Goal: Task Accomplishment & Management: Use online tool/utility

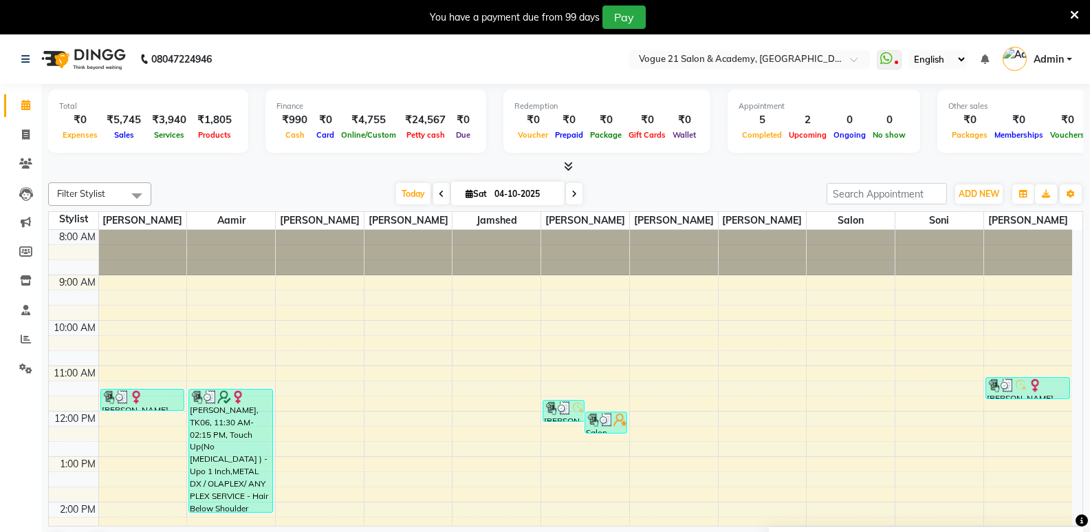
scroll to position [132, 0]
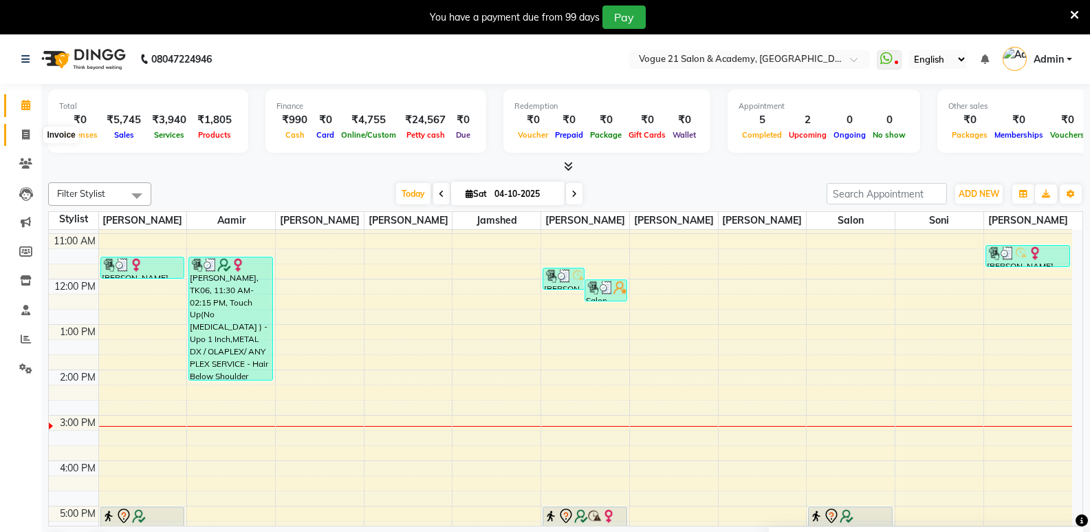
drag, startPoint x: 19, startPoint y: 134, endPoint x: 30, endPoint y: 134, distance: 10.3
click at [19, 134] on span at bounding box center [26, 135] width 24 height 16
select select "service"
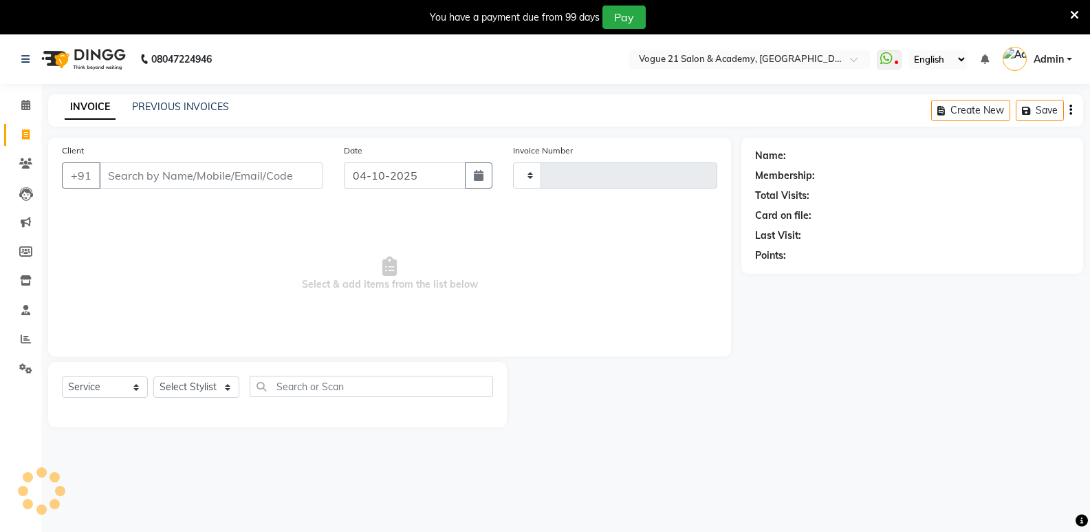
type input "2980"
select select "4433"
click at [175, 382] on select "Select Stylist" at bounding box center [196, 386] width 86 height 21
select select "66614"
click at [153, 376] on select "Select Stylist [PERSON_NAME] [PERSON_NAME] [PERSON_NAME] [PERSON_NAME] [PERSON_…" at bounding box center [196, 386] width 86 height 21
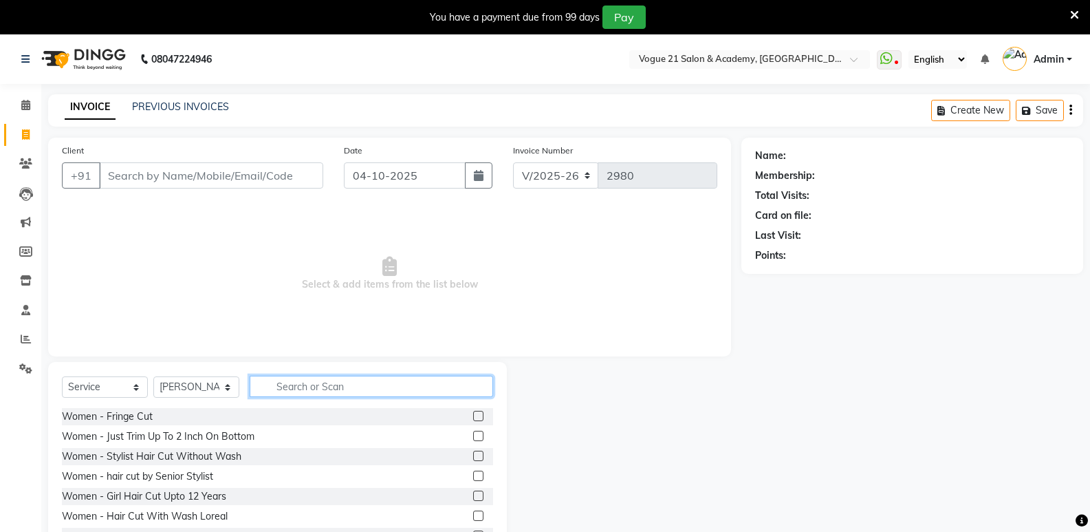
click at [326, 389] on input "text" at bounding box center [371, 385] width 243 height 21
type input "peel"
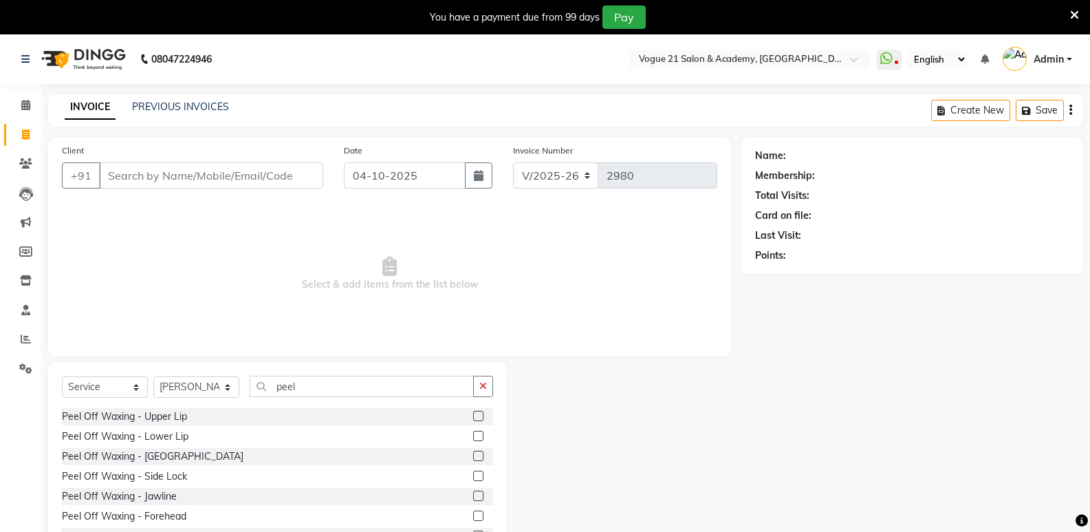
click at [473, 415] on label at bounding box center [478, 415] width 10 height 10
click at [473, 415] on input "checkbox" at bounding box center [477, 416] width 9 height 9
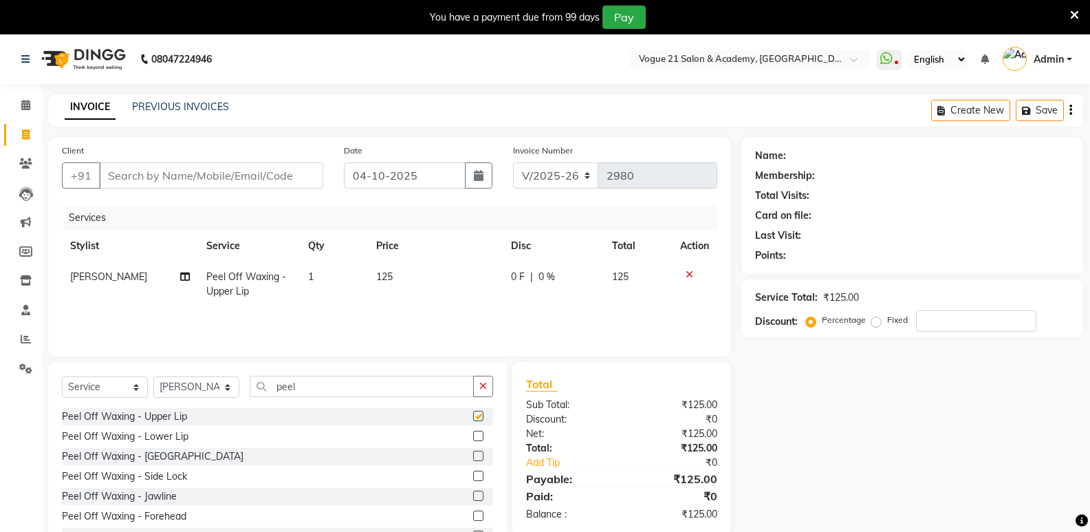
checkbox input "false"
click at [473, 438] on label at bounding box center [478, 435] width 10 height 10
click at [473, 438] on input "checkbox" at bounding box center [477, 436] width 9 height 9
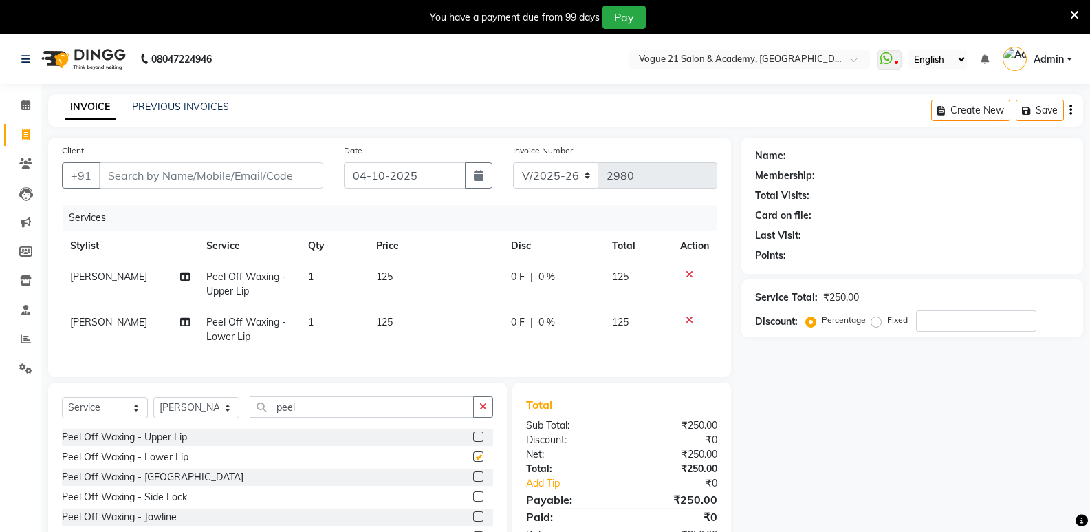
checkbox input "false"
click at [473, 481] on label at bounding box center [478, 476] width 10 height 10
click at [473, 481] on input "checkbox" at bounding box center [477, 476] width 9 height 9
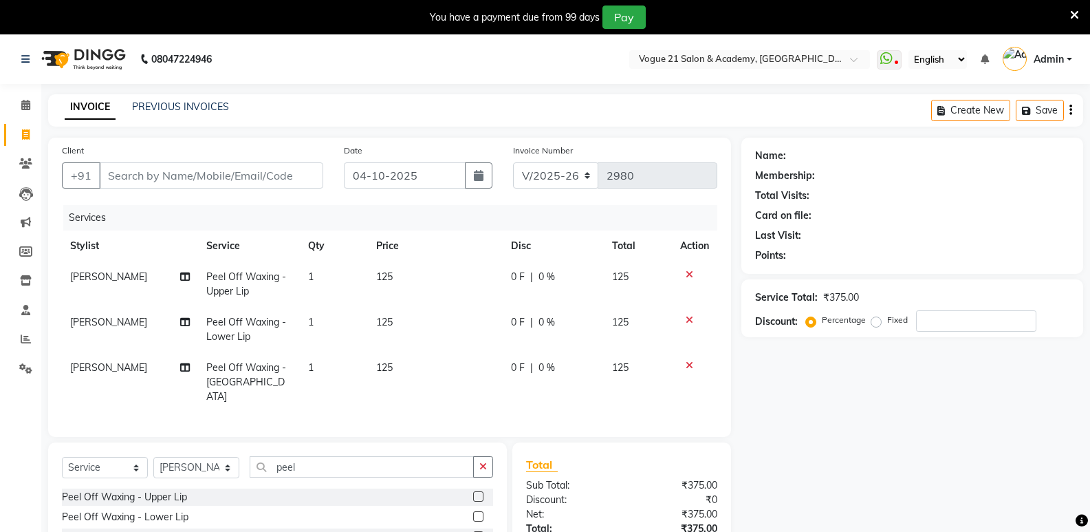
checkbox input "false"
click at [162, 178] on input "Client" at bounding box center [211, 175] width 224 height 26
type input "9"
type input "0"
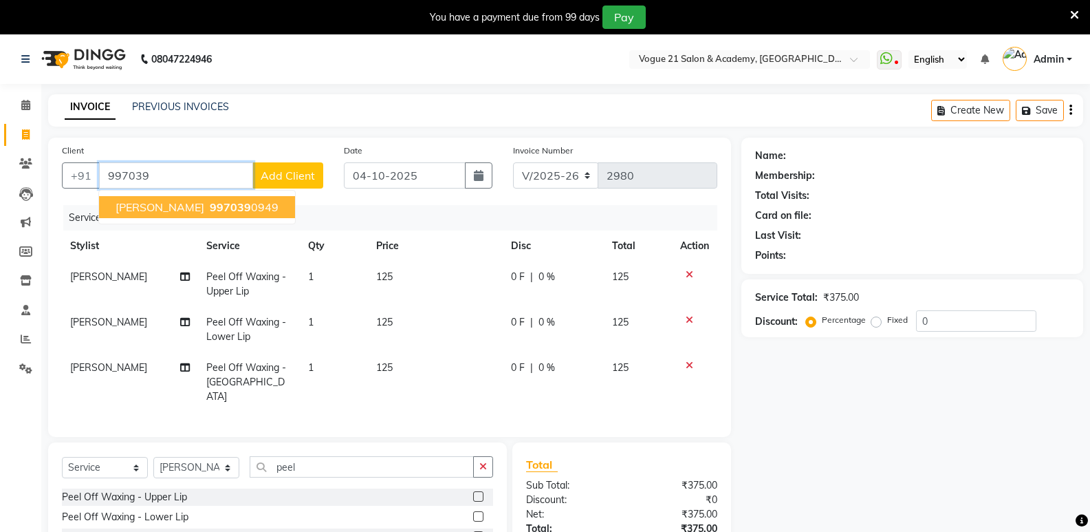
click at [162, 211] on span "[PERSON_NAME]" at bounding box center [160, 207] width 89 height 14
type input "9970390949"
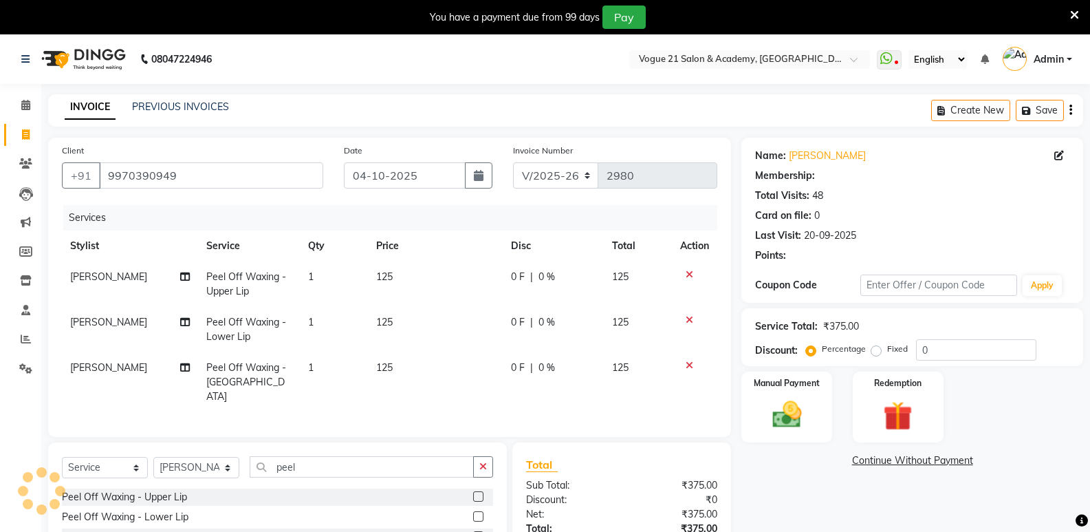
select select "1: Object"
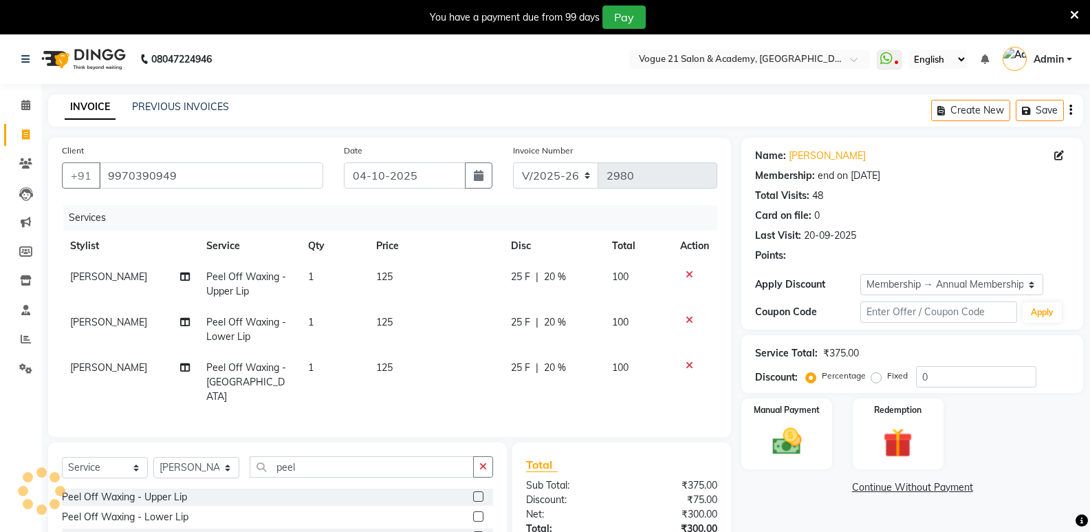
type input "20"
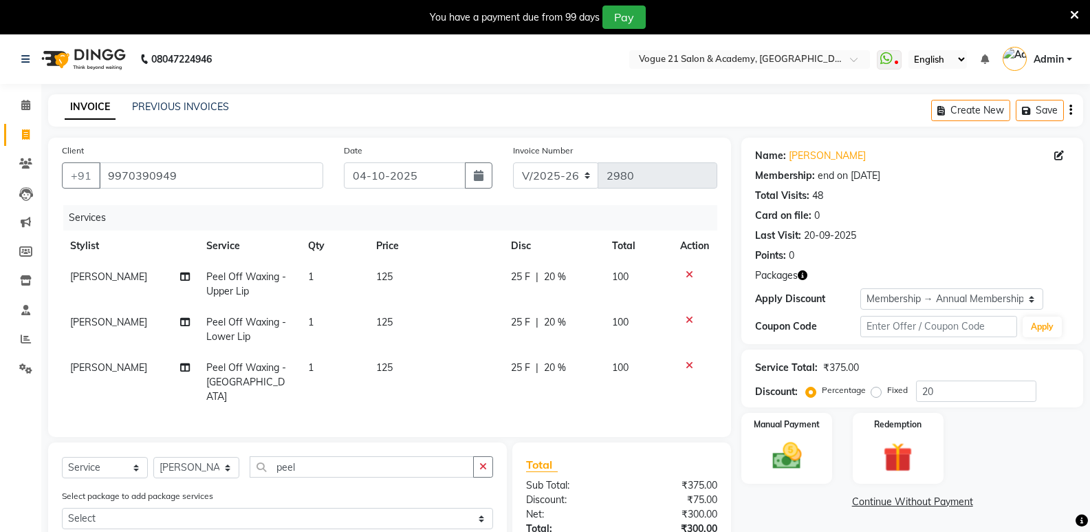
scroll to position [176, 0]
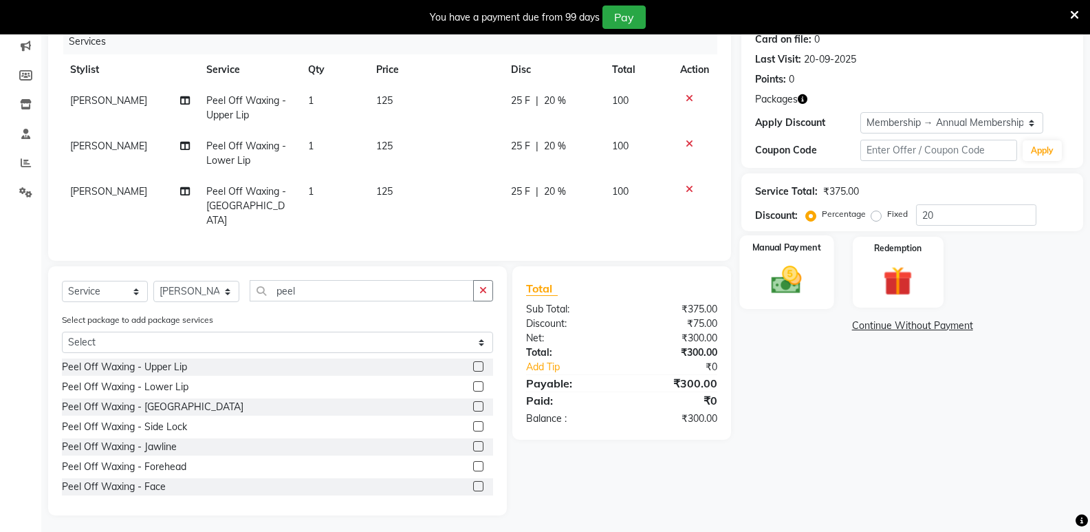
click at [800, 276] on img at bounding box center [786, 279] width 49 height 35
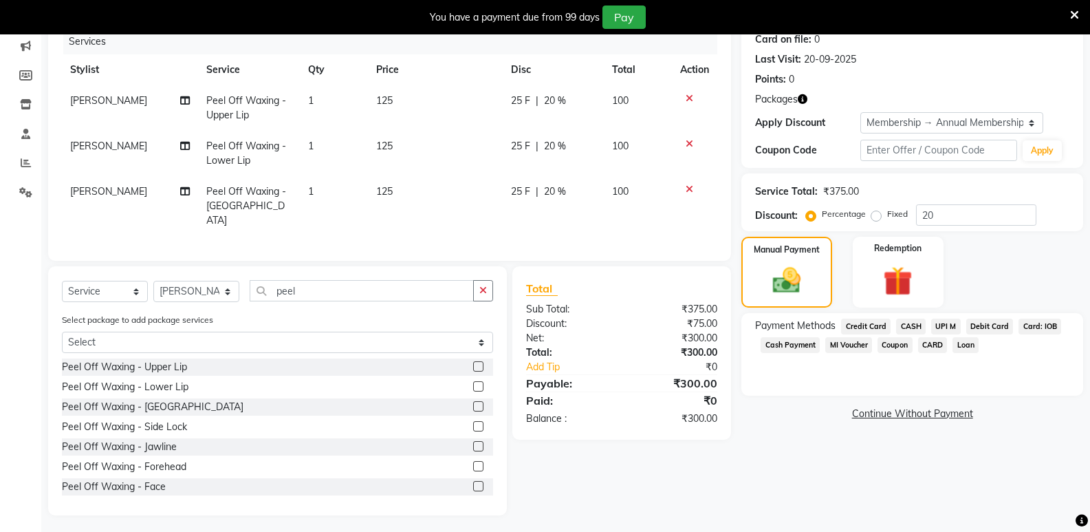
click at [942, 327] on span "UPI M" at bounding box center [946, 326] width 30 height 16
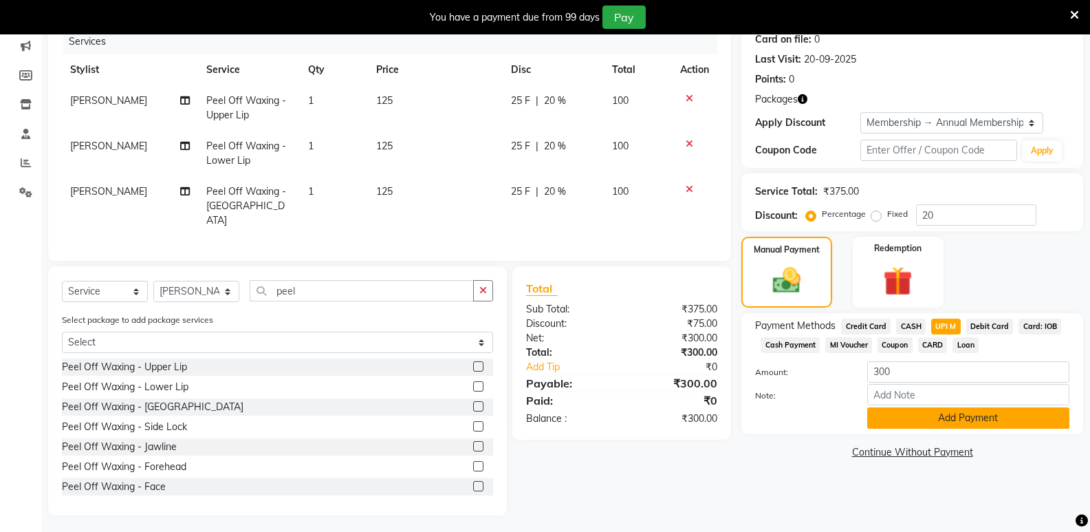
click at [921, 412] on button "Add Payment" at bounding box center [968, 417] width 202 height 21
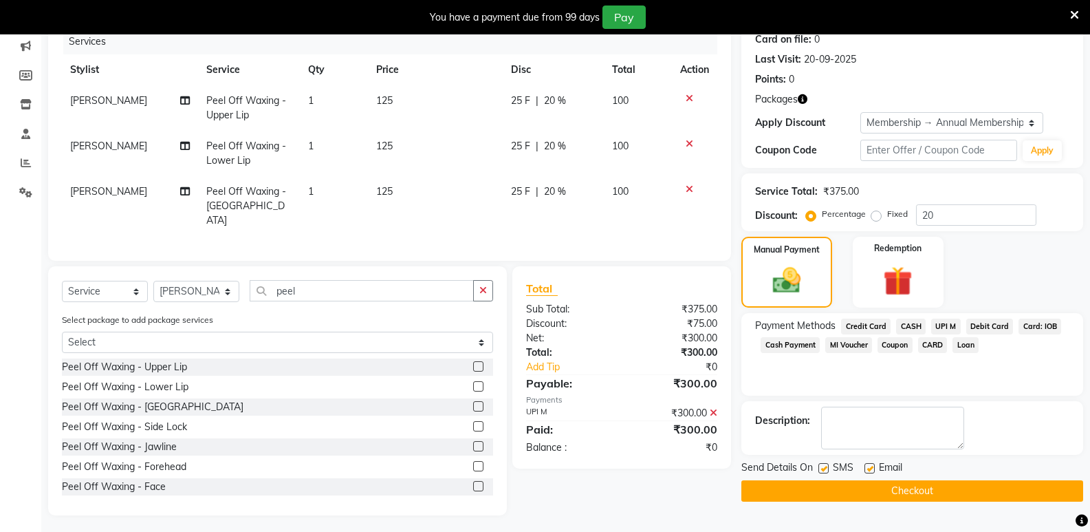
click at [869, 484] on button "Checkout" at bounding box center [912, 490] width 342 height 21
